Goal: Navigation & Orientation: Go to known website

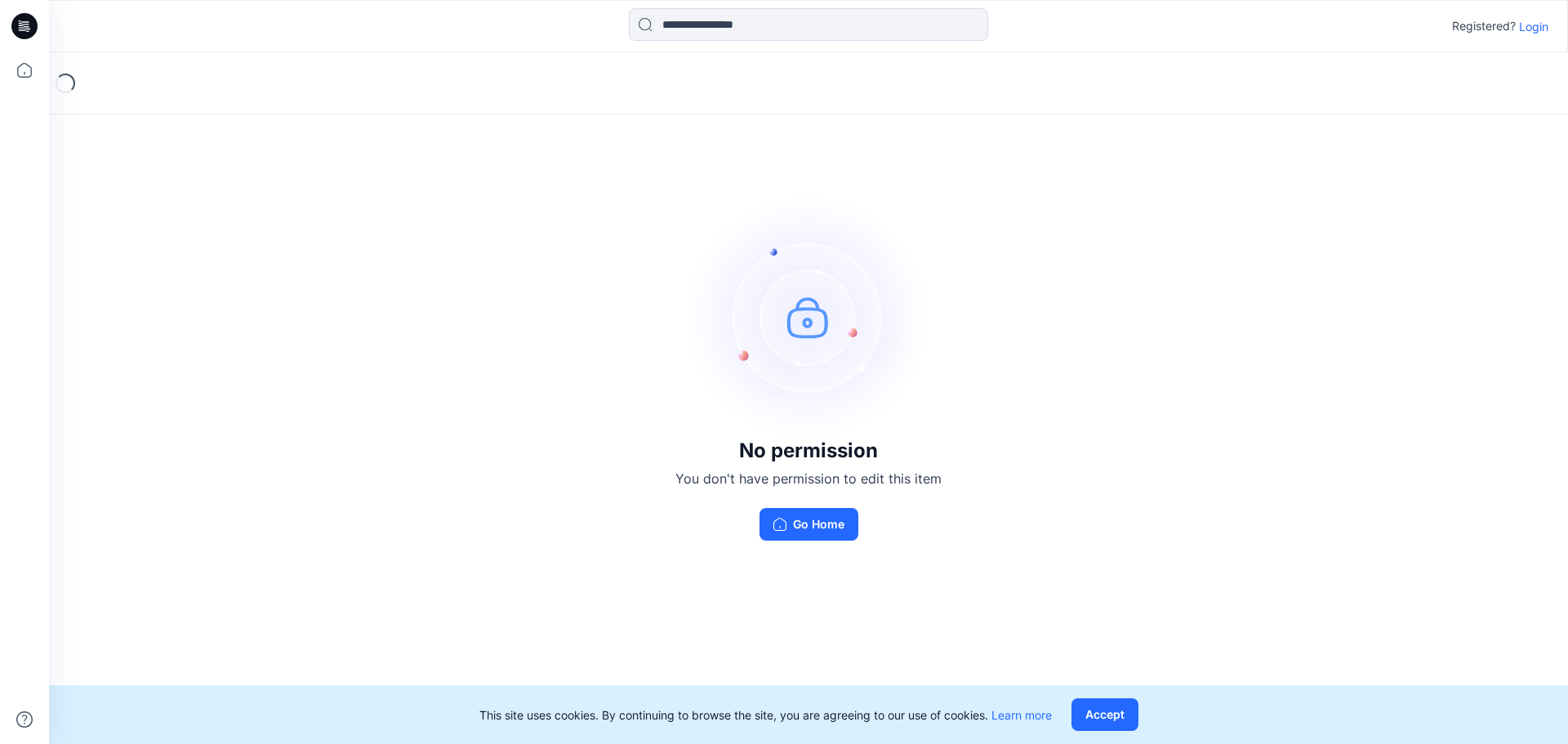
click at [1539, 29] on p "Login" at bounding box center [1533, 26] width 29 height 17
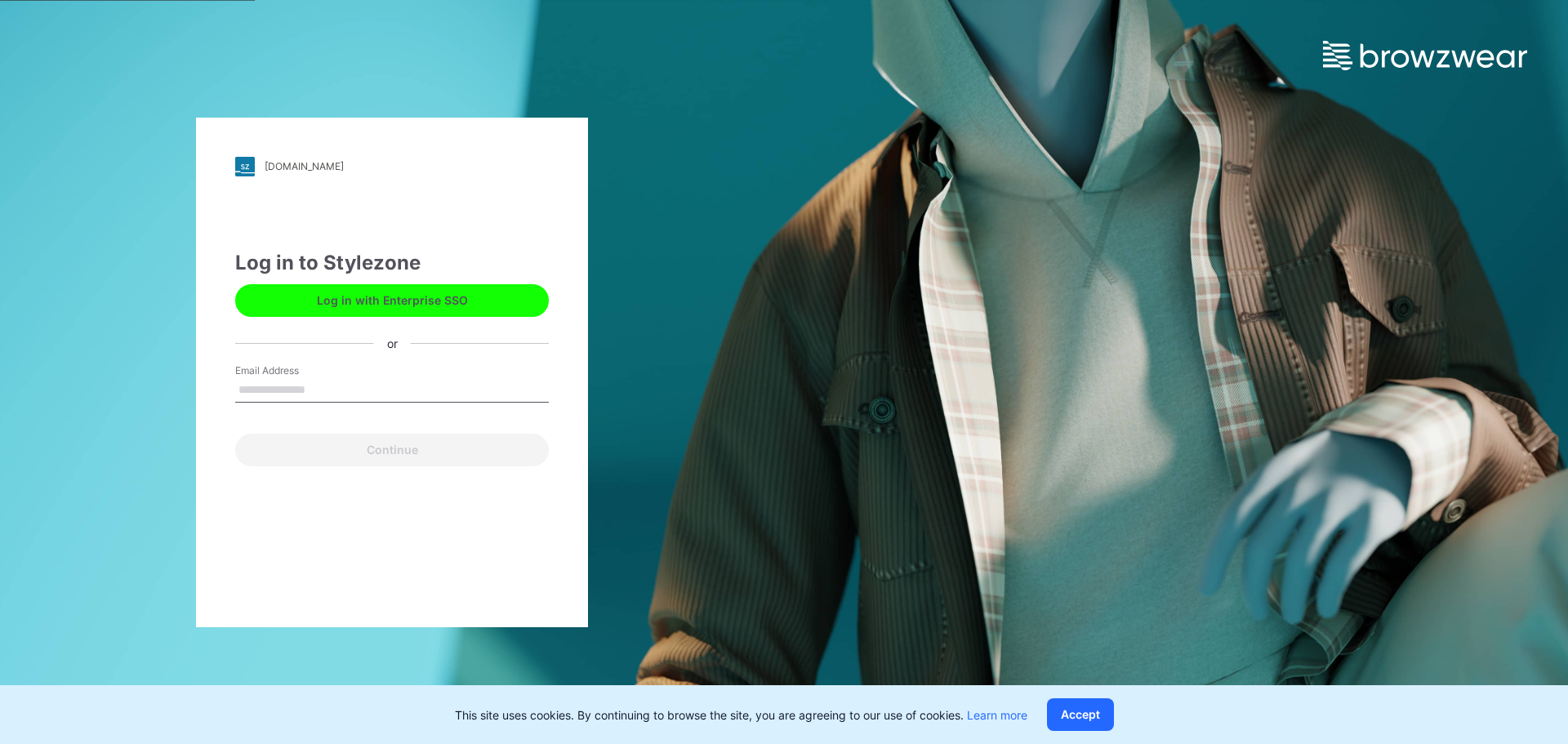
click at [373, 305] on button "Log in with Enterprise SSO" at bounding box center [392, 300] width 313 height 33
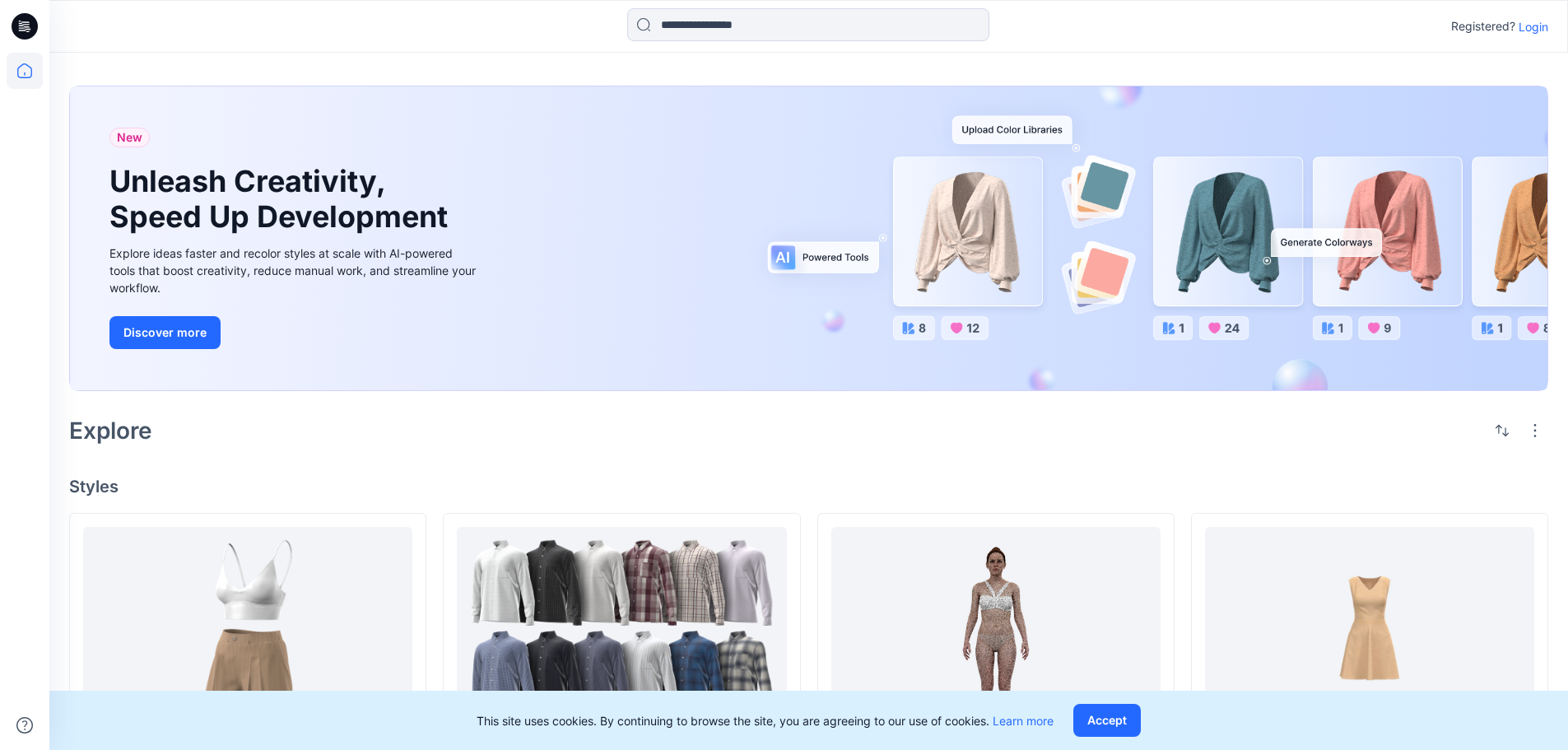
click at [30, 28] on icon at bounding box center [25, 27] width 27 height 27
click at [1529, 30] on p "Login" at bounding box center [1533, 27] width 29 height 17
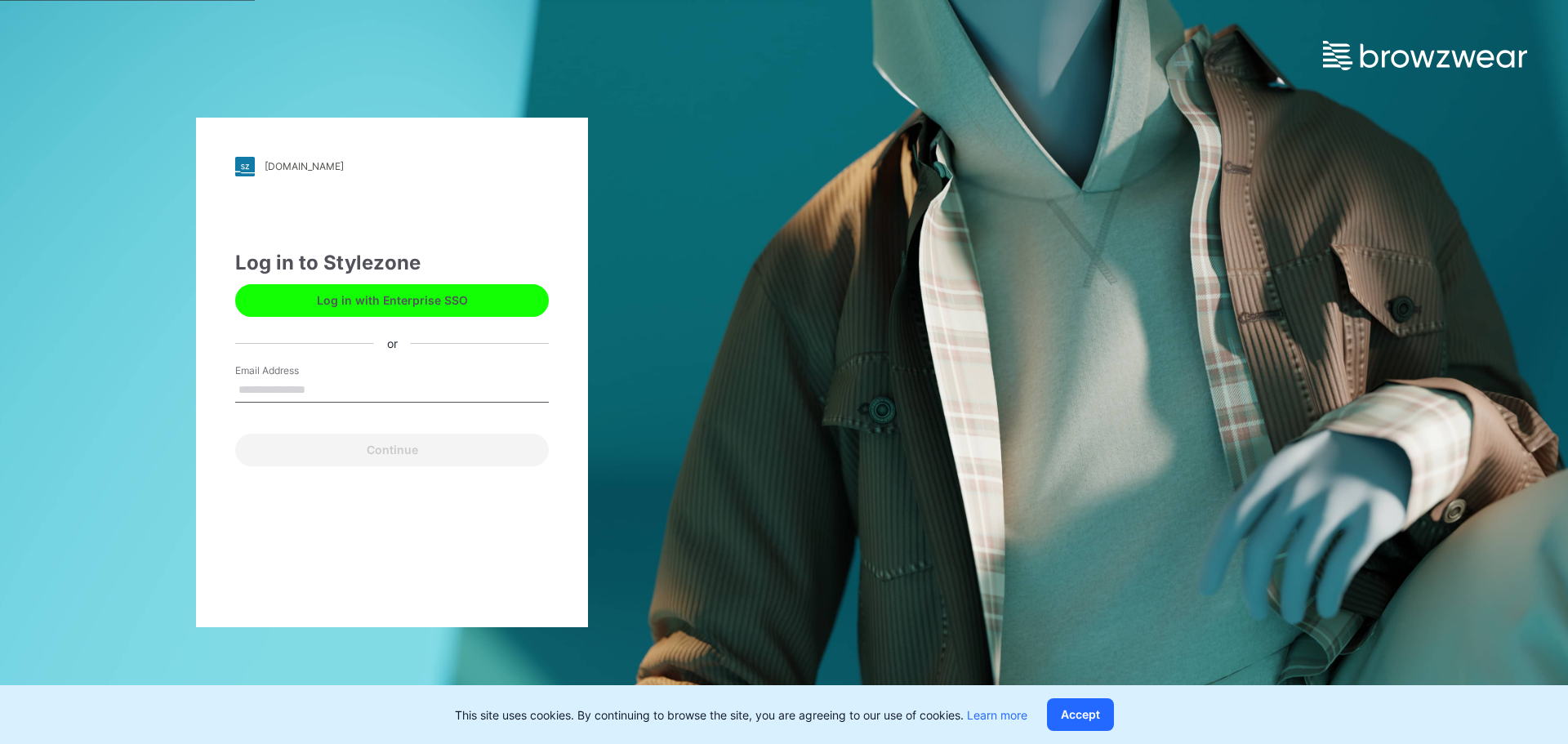
click at [374, 303] on button "Log in with Enterprise SSO" at bounding box center [392, 300] width 313 height 33
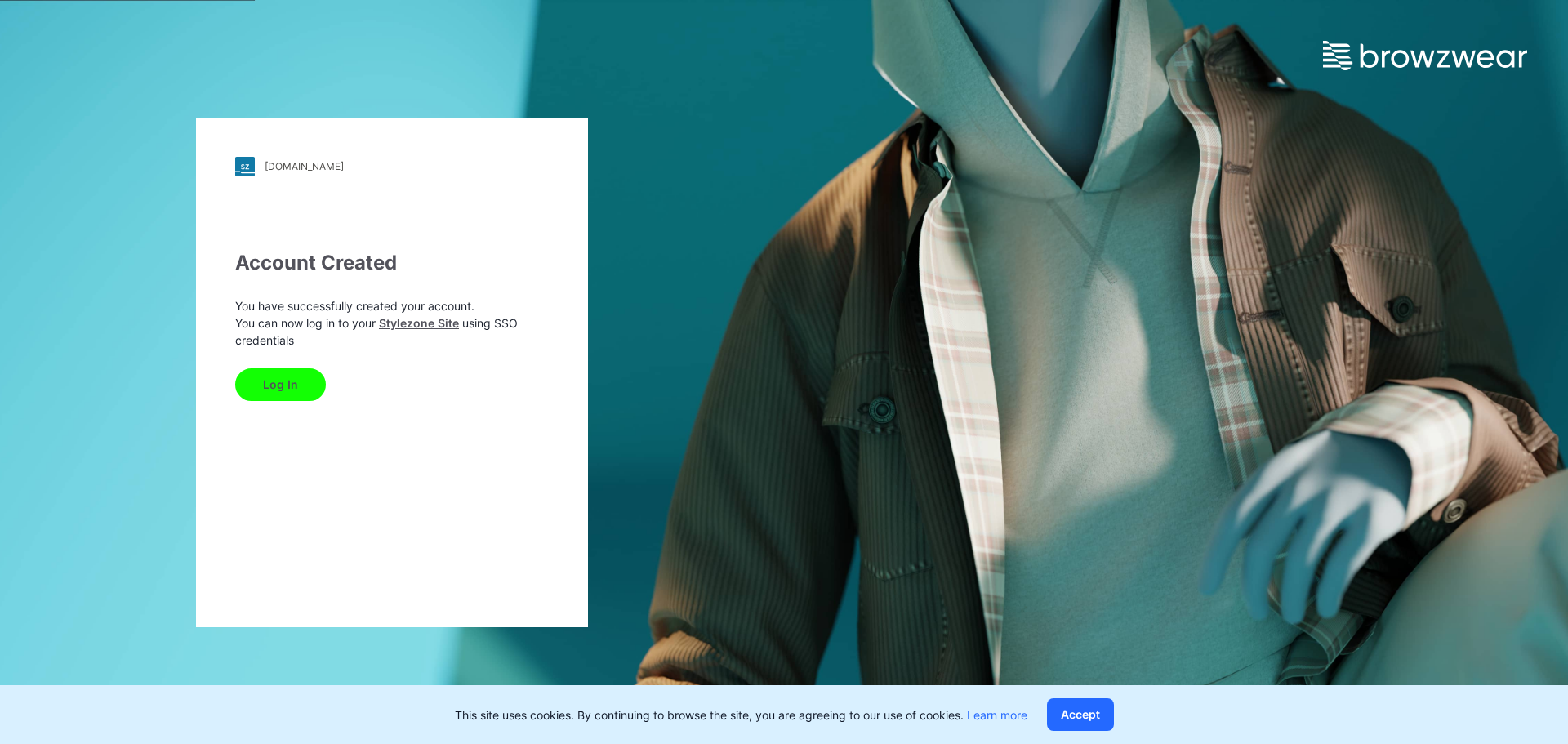
click at [269, 386] on button "Log In" at bounding box center [280, 384] width 90 height 33
